Goal: Find specific page/section: Find specific page/section

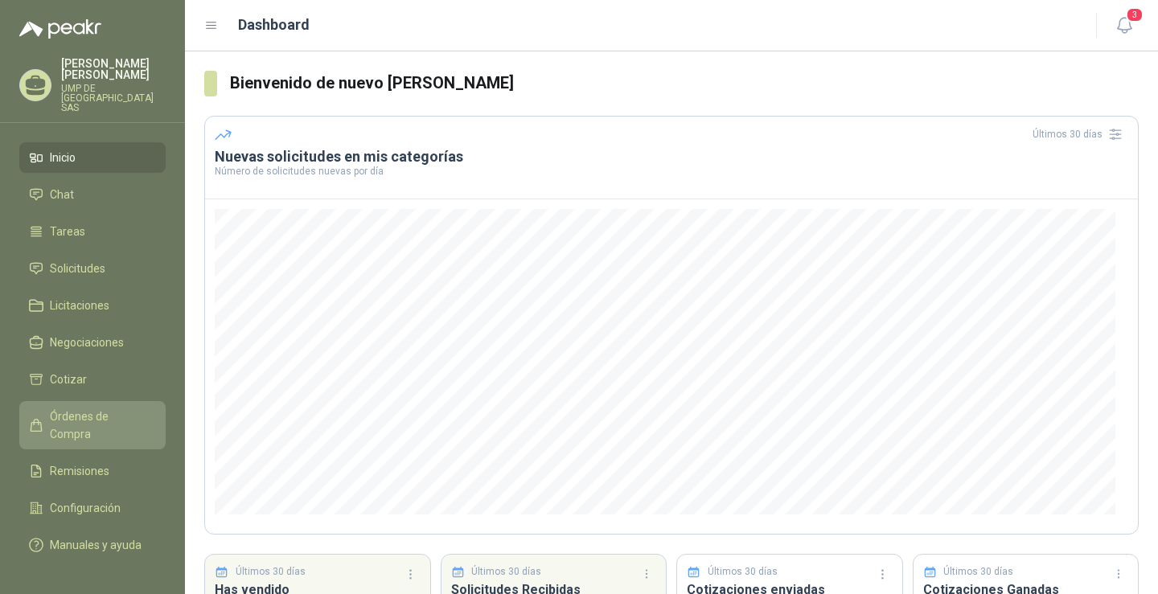
click at [134, 408] on span "Órdenes de Compra" at bounding box center [100, 425] width 101 height 35
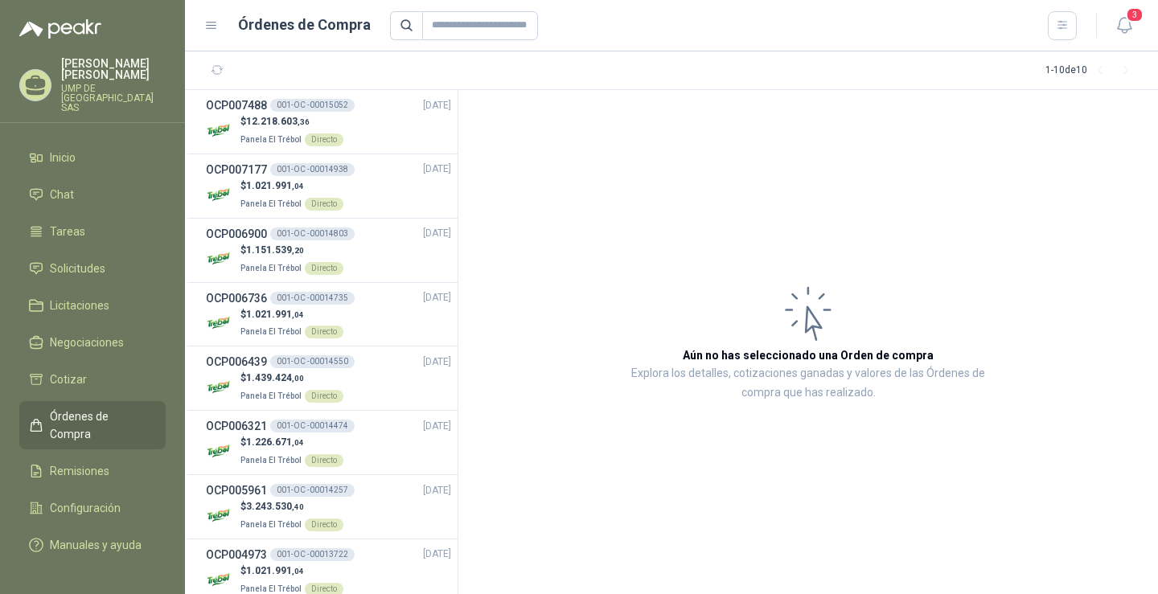
scroll to position [159, 0]
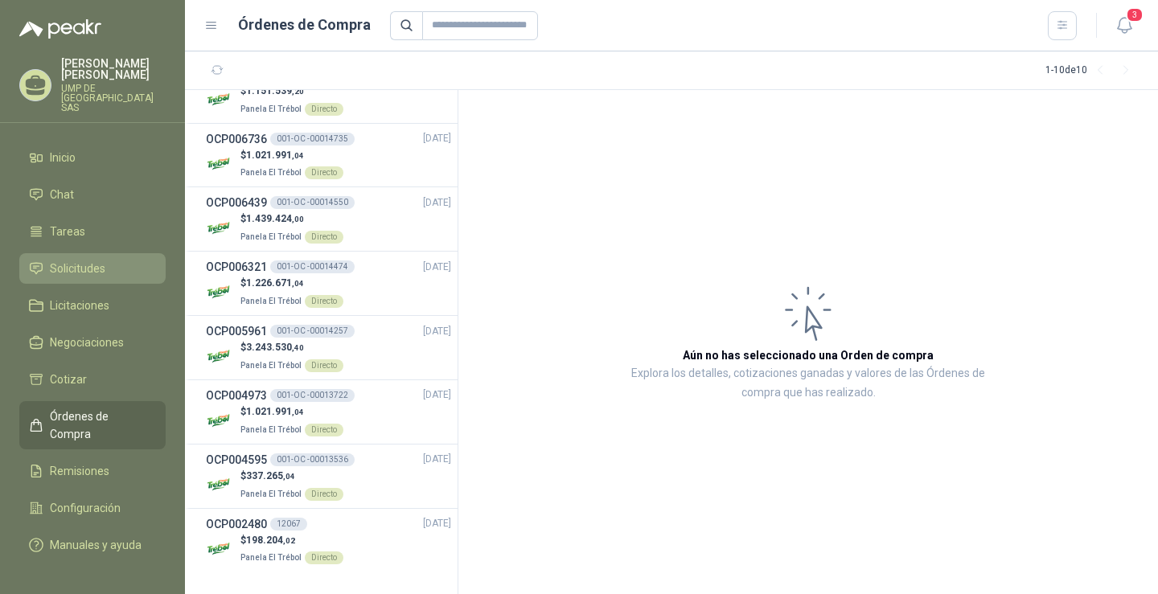
click at [93, 260] on span "Solicitudes" at bounding box center [77, 269] width 55 height 18
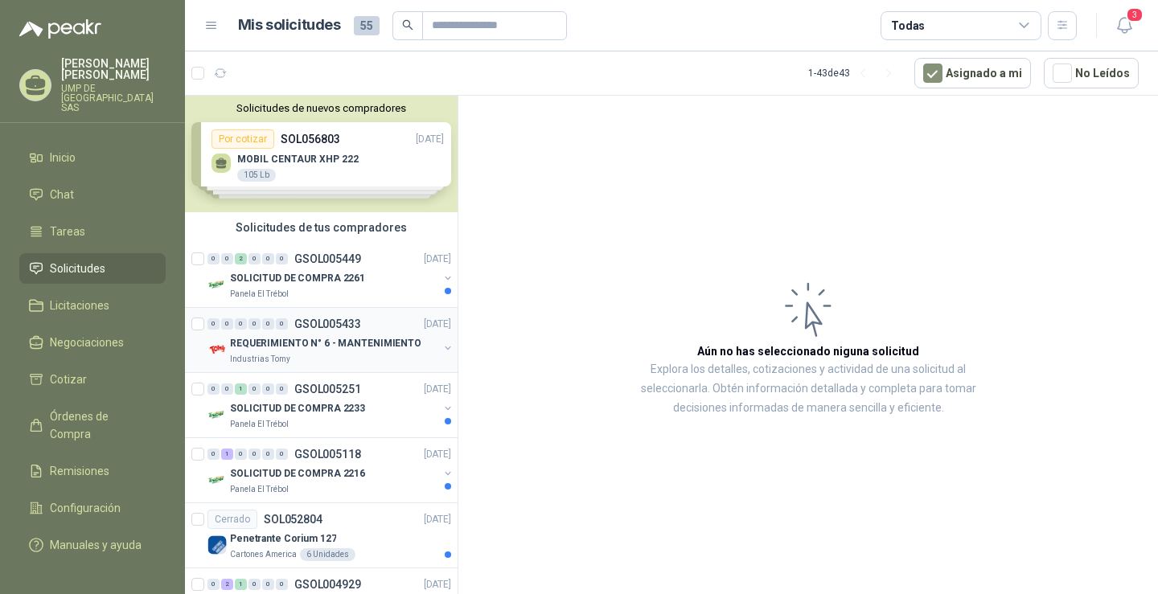
click at [298, 345] on p "REQUERIMIENTO N° 6 - MANTENIMIENTO" at bounding box center [325, 343] width 191 height 15
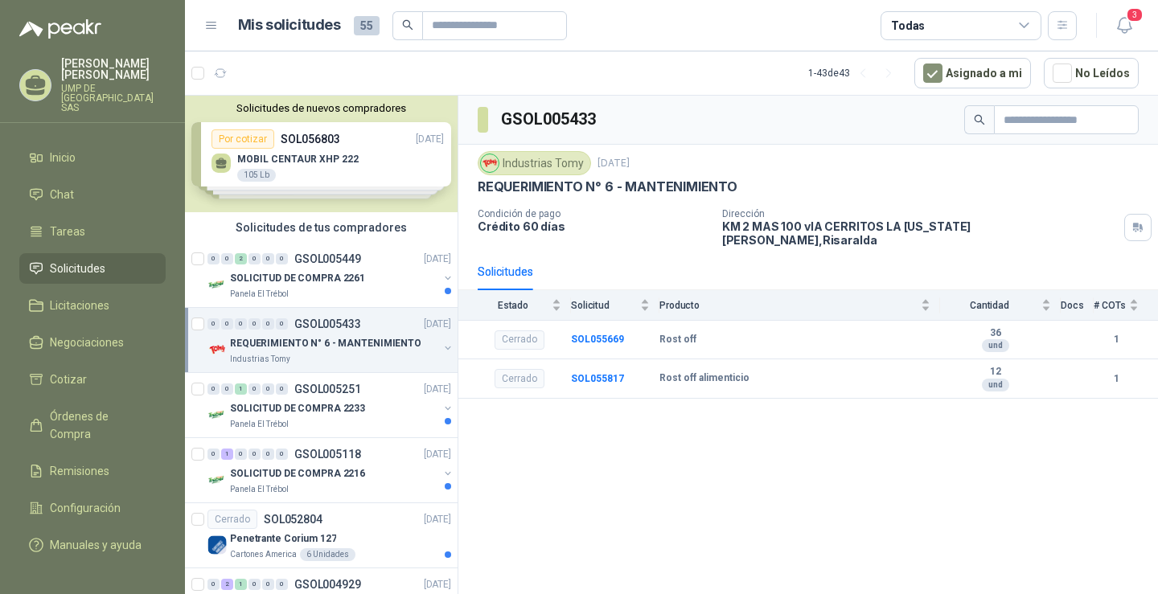
click at [322, 321] on p "GSOL005433" at bounding box center [327, 323] width 67 height 11
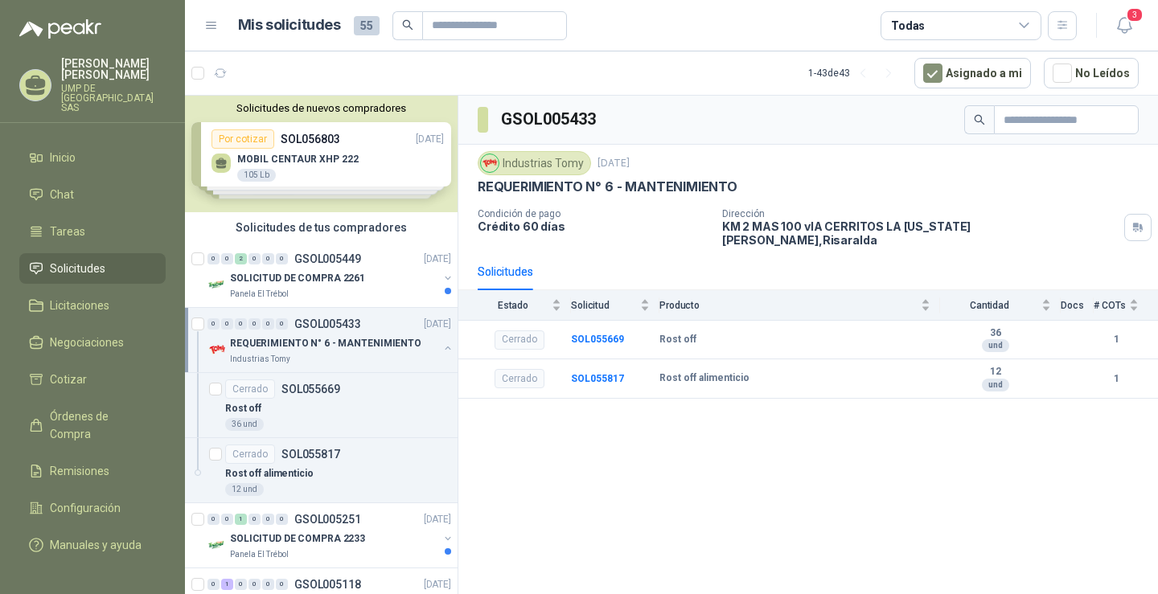
click at [342, 324] on p "GSOL005433" at bounding box center [327, 323] width 67 height 11
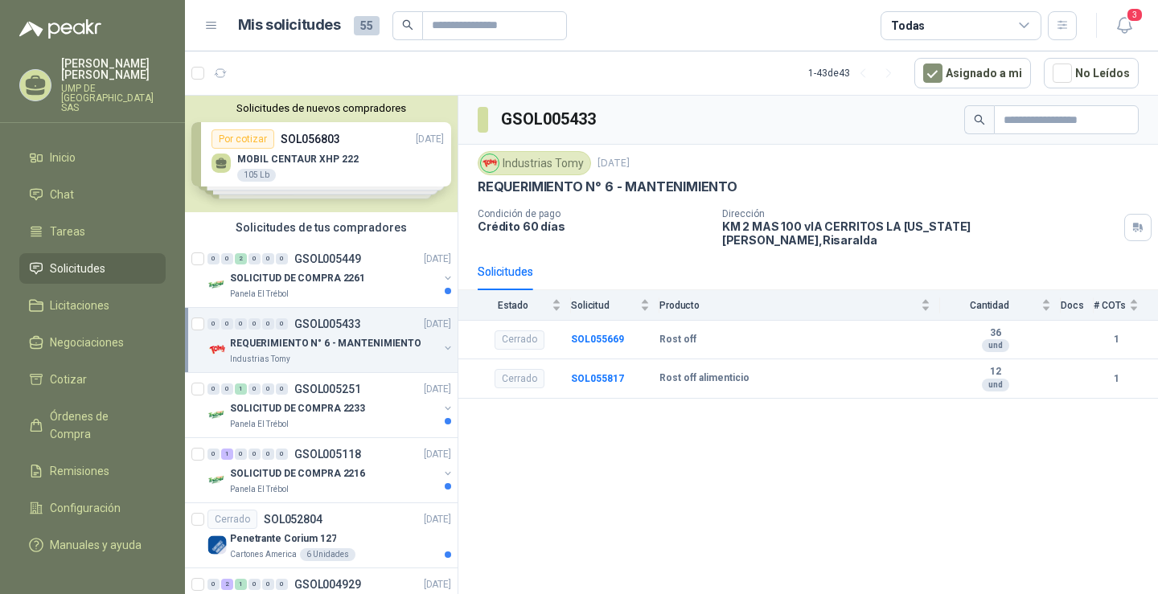
click at [337, 322] on p "GSOL005433" at bounding box center [327, 323] width 67 height 11
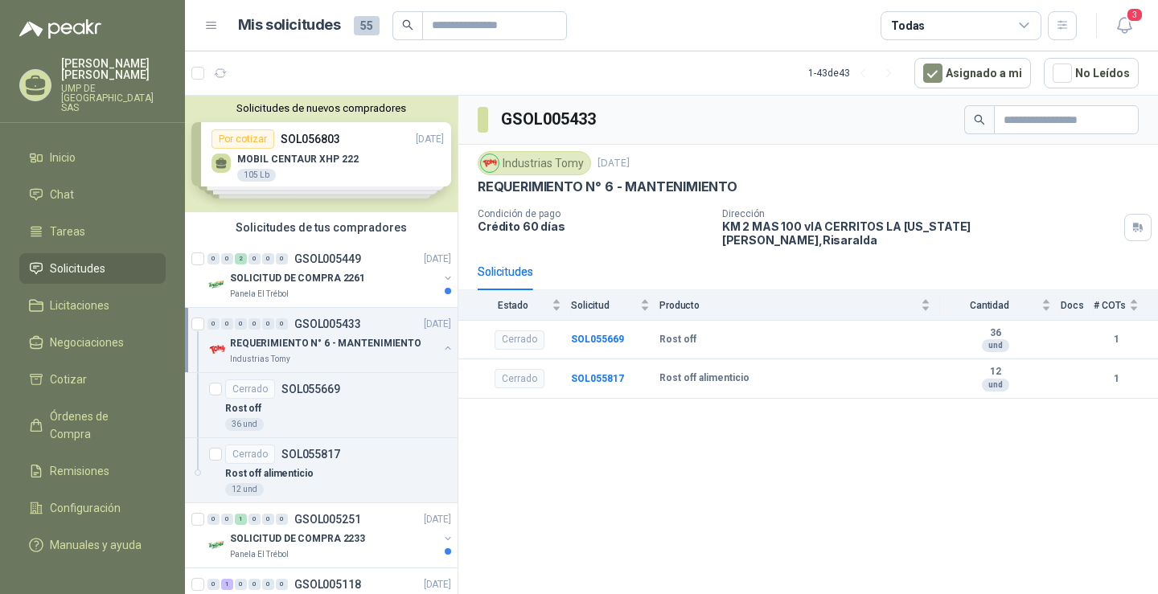
click at [338, 324] on p "GSOL005433" at bounding box center [327, 323] width 67 height 11
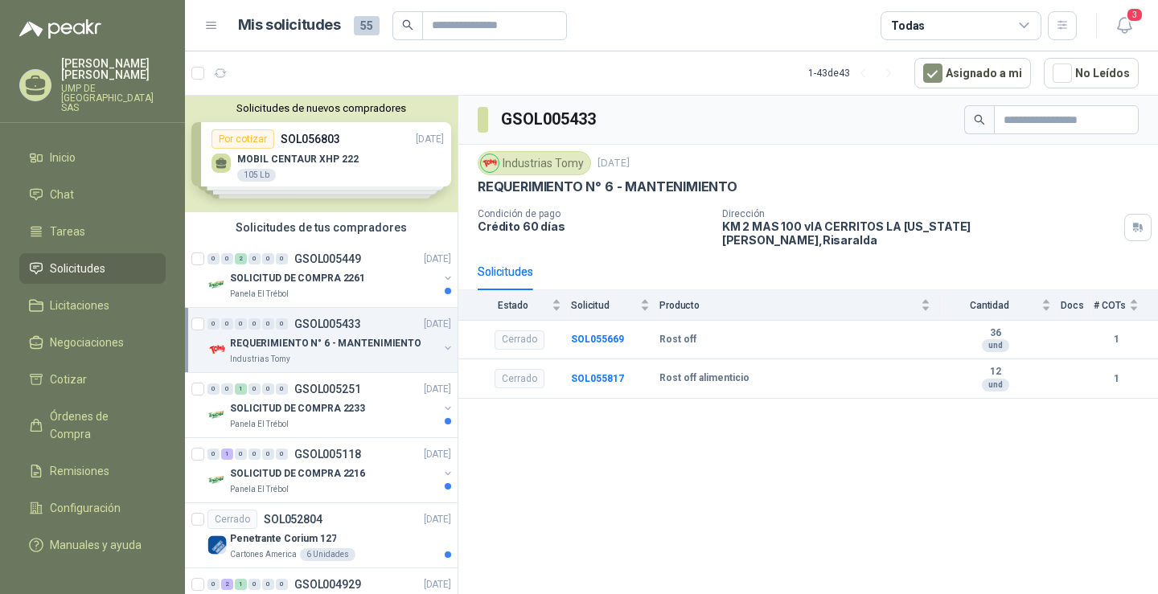
click at [338, 324] on p "GSOL005433" at bounding box center [327, 323] width 67 height 11
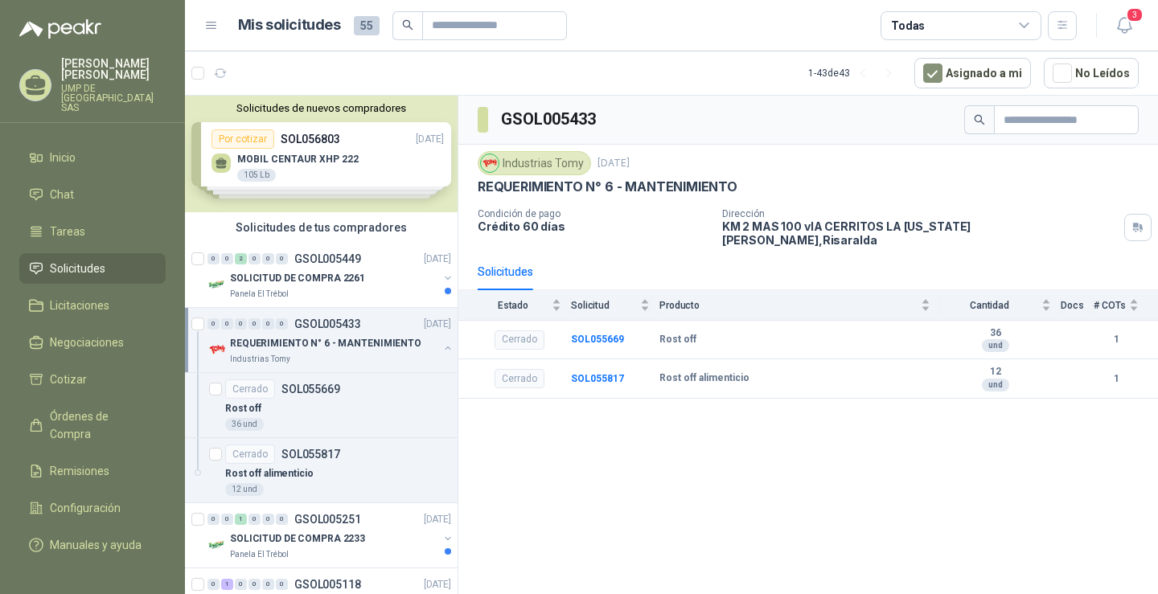
click at [339, 324] on p "GSOL005433" at bounding box center [327, 323] width 67 height 11
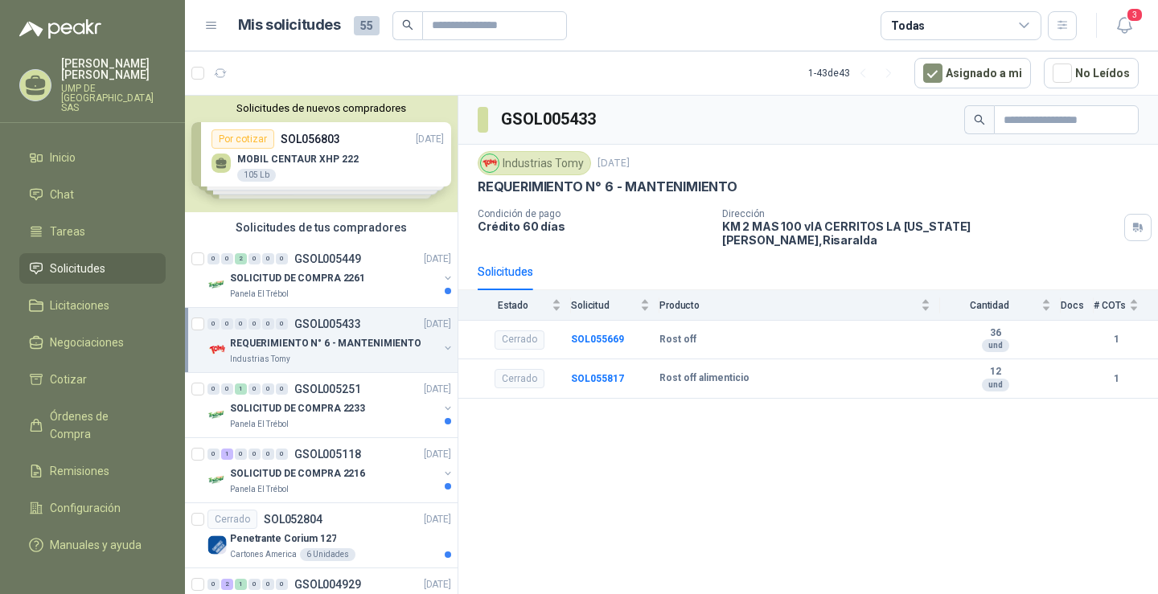
click at [70, 260] on span "Solicitudes" at bounding box center [77, 269] width 55 height 18
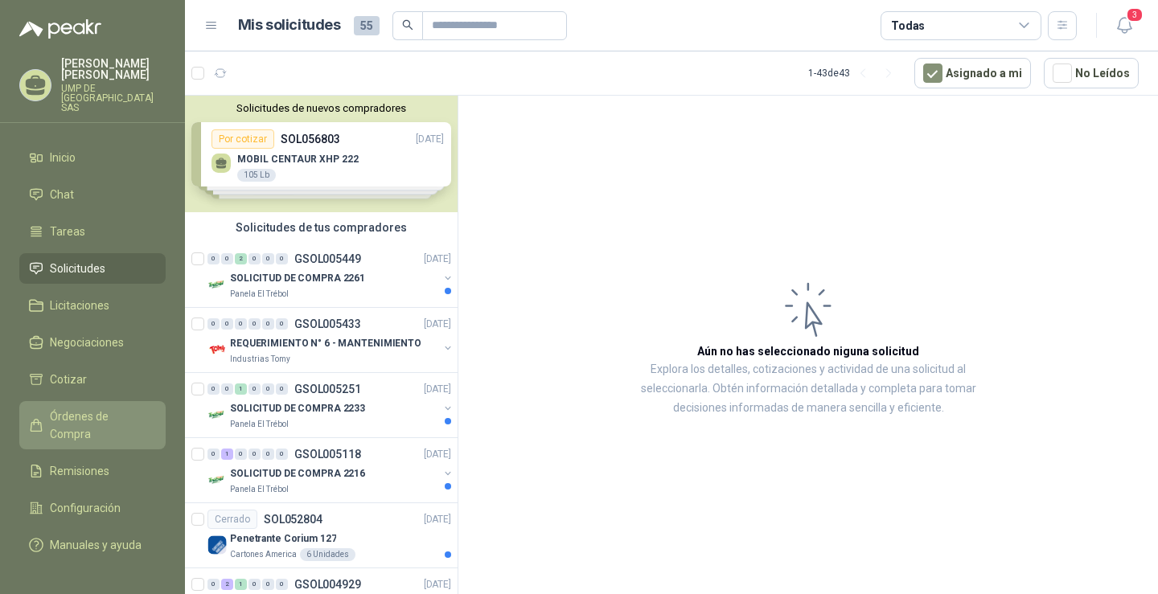
click at [89, 408] on span "Órdenes de Compra" at bounding box center [100, 425] width 101 height 35
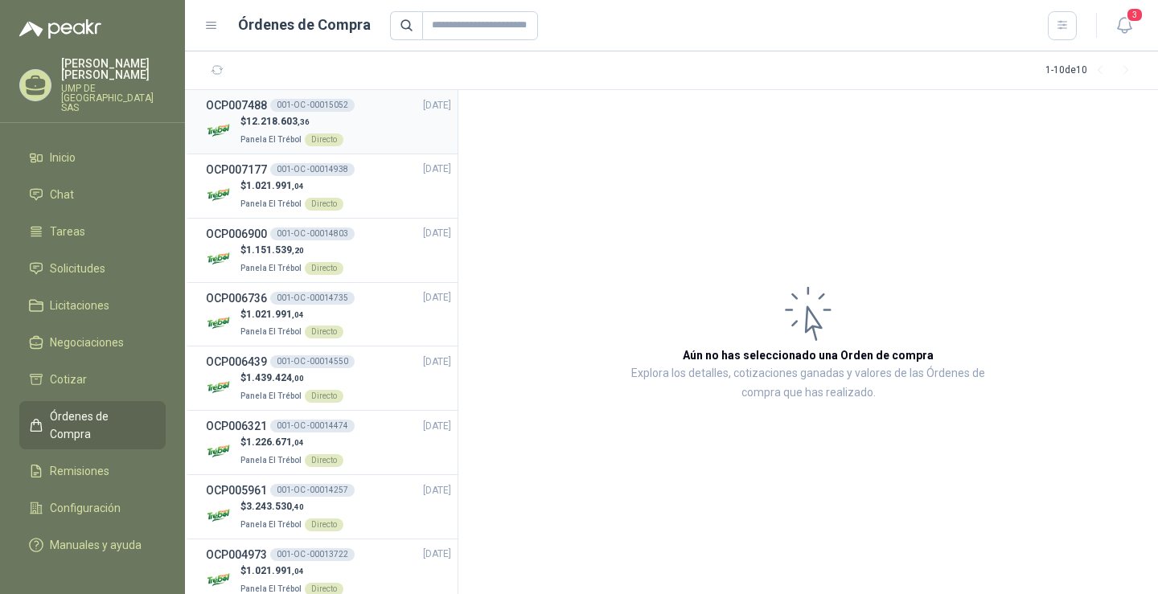
click at [257, 109] on h3 "OCP007488" at bounding box center [236, 106] width 61 height 18
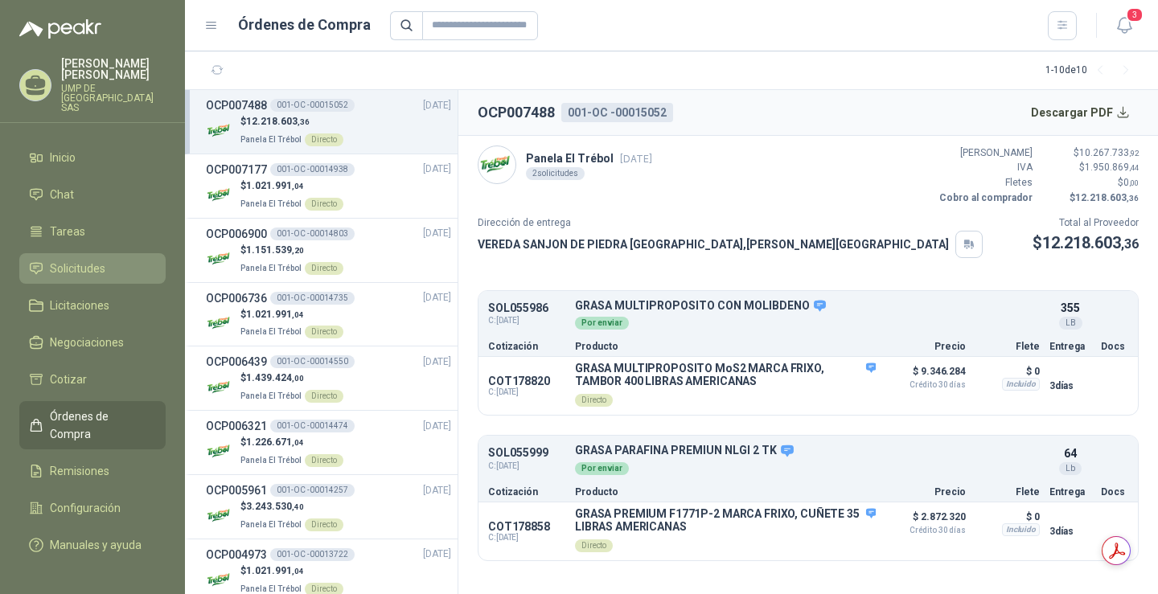
click at [94, 260] on span "Solicitudes" at bounding box center [77, 269] width 55 height 18
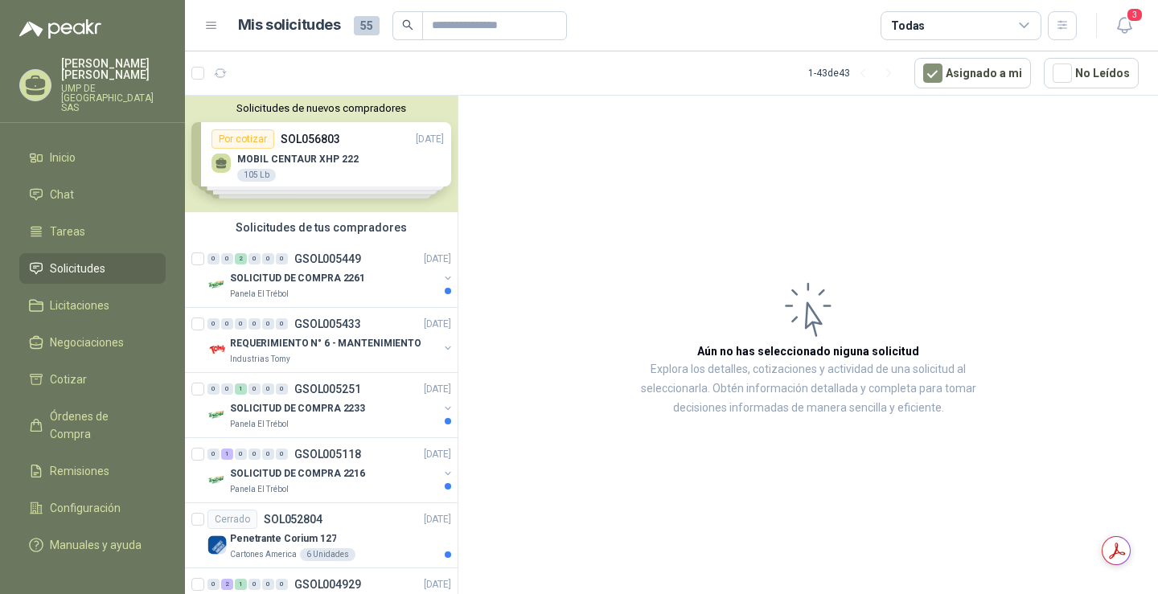
click at [208, 31] on icon at bounding box center [211, 25] width 14 height 14
